Goal: Information Seeking & Learning: Find specific fact

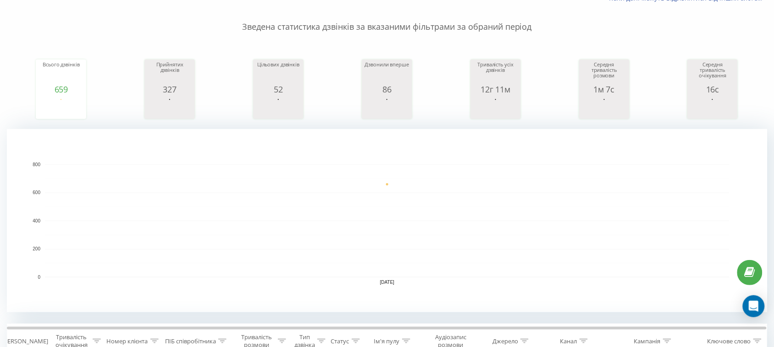
scroll to position [243, 0]
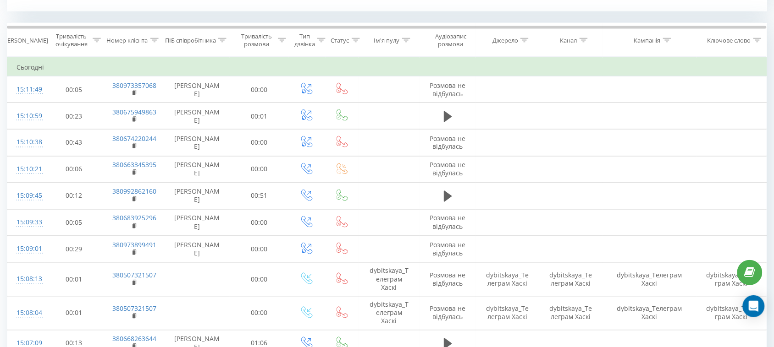
scroll to position [373, 0]
click at [219, 38] on icon at bounding box center [222, 40] width 8 height 5
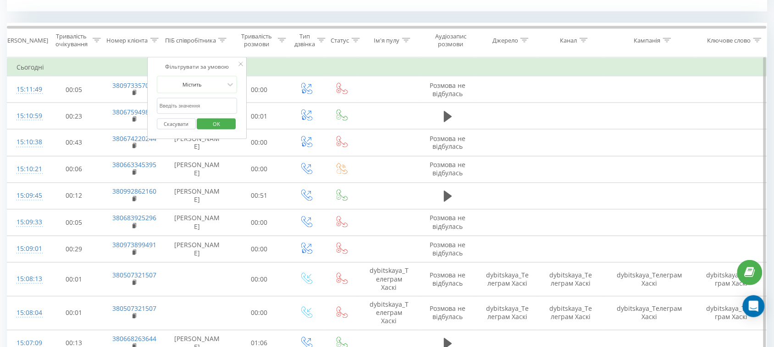
click at [200, 106] on input "text" at bounding box center [197, 106] width 81 height 16
type input "романова"
click at [218, 121] on span "OK" at bounding box center [216, 124] width 26 height 14
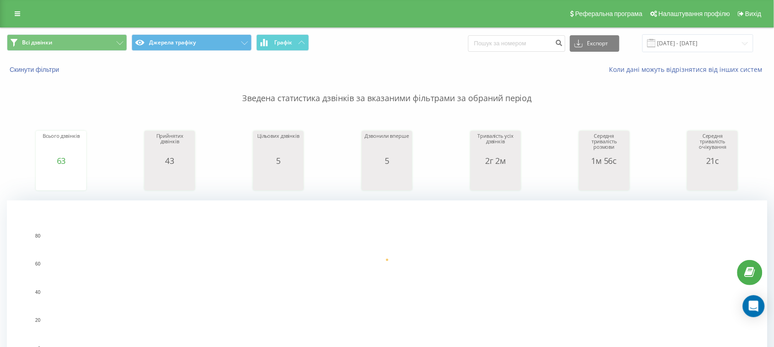
scroll to position [172, 0]
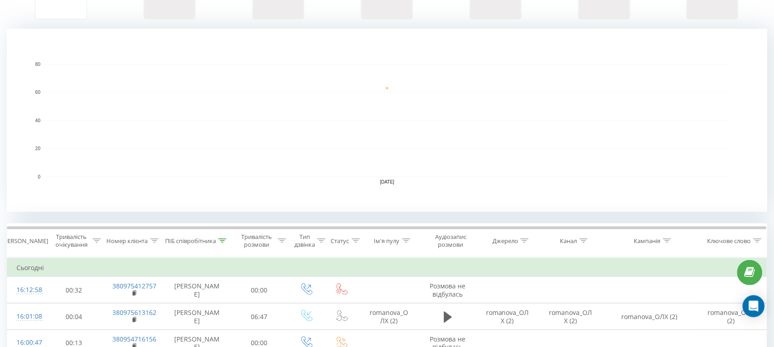
click at [223, 241] on icon at bounding box center [222, 241] width 8 height 5
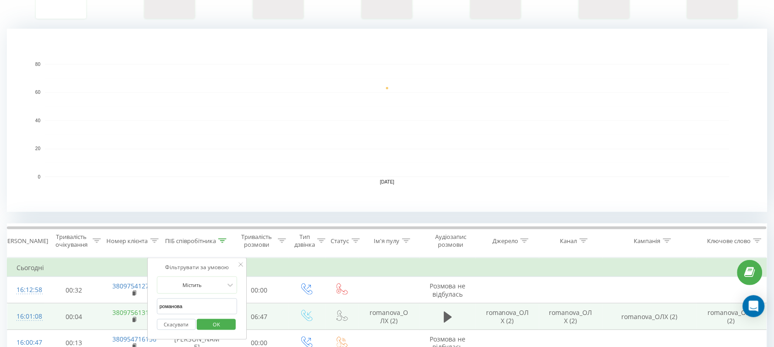
drag, startPoint x: 216, startPoint y: 312, endPoint x: 125, endPoint y: 312, distance: 91.7
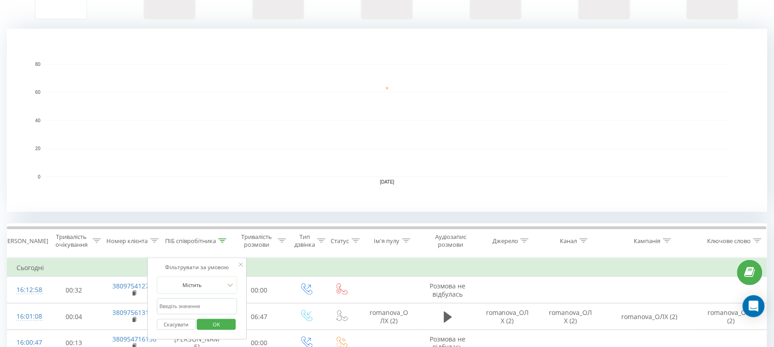
drag, startPoint x: 189, startPoint y: 307, endPoint x: 191, endPoint y: 298, distance: 8.8
click at [189, 307] on input "text" at bounding box center [197, 307] width 81 height 16
type input "Валерія"
click at [217, 329] on span "OK" at bounding box center [216, 325] width 26 height 14
